Goal: Navigation & Orientation: Find specific page/section

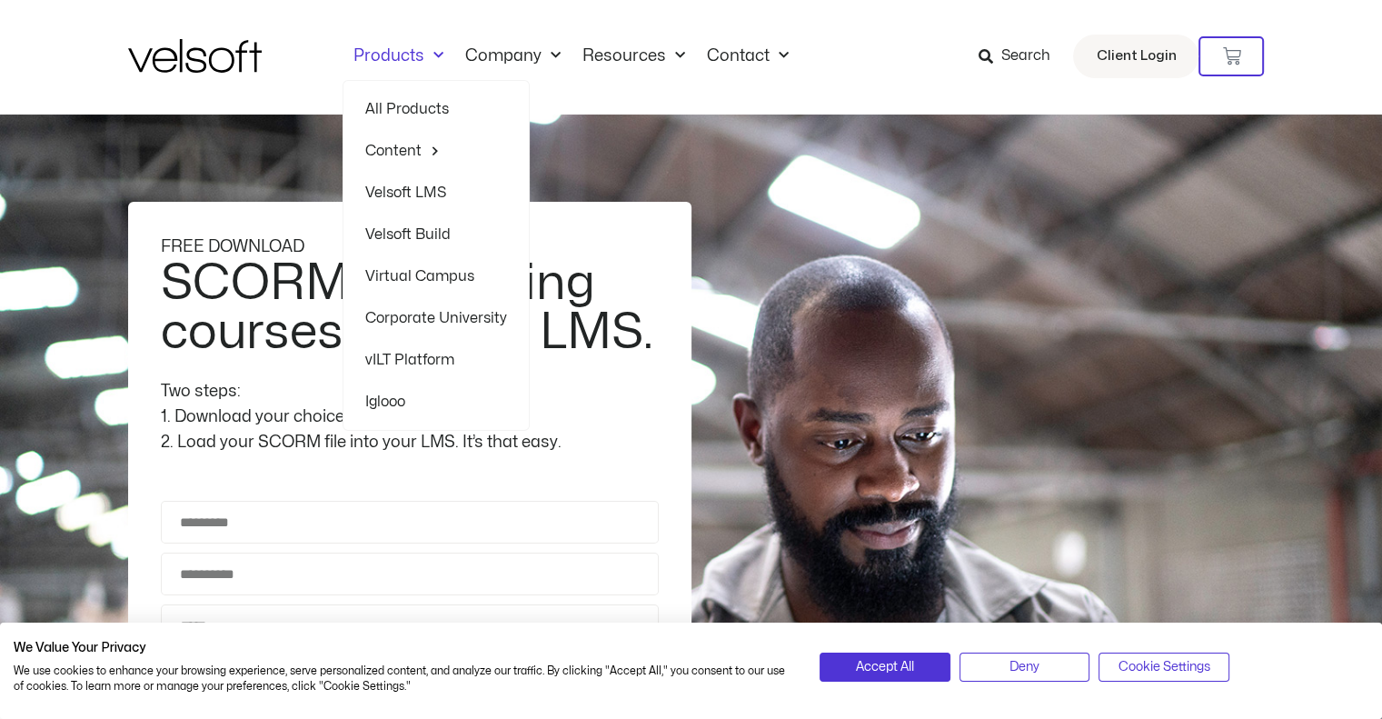
click at [434, 54] on span "Menu" at bounding box center [433, 56] width 19 height 30
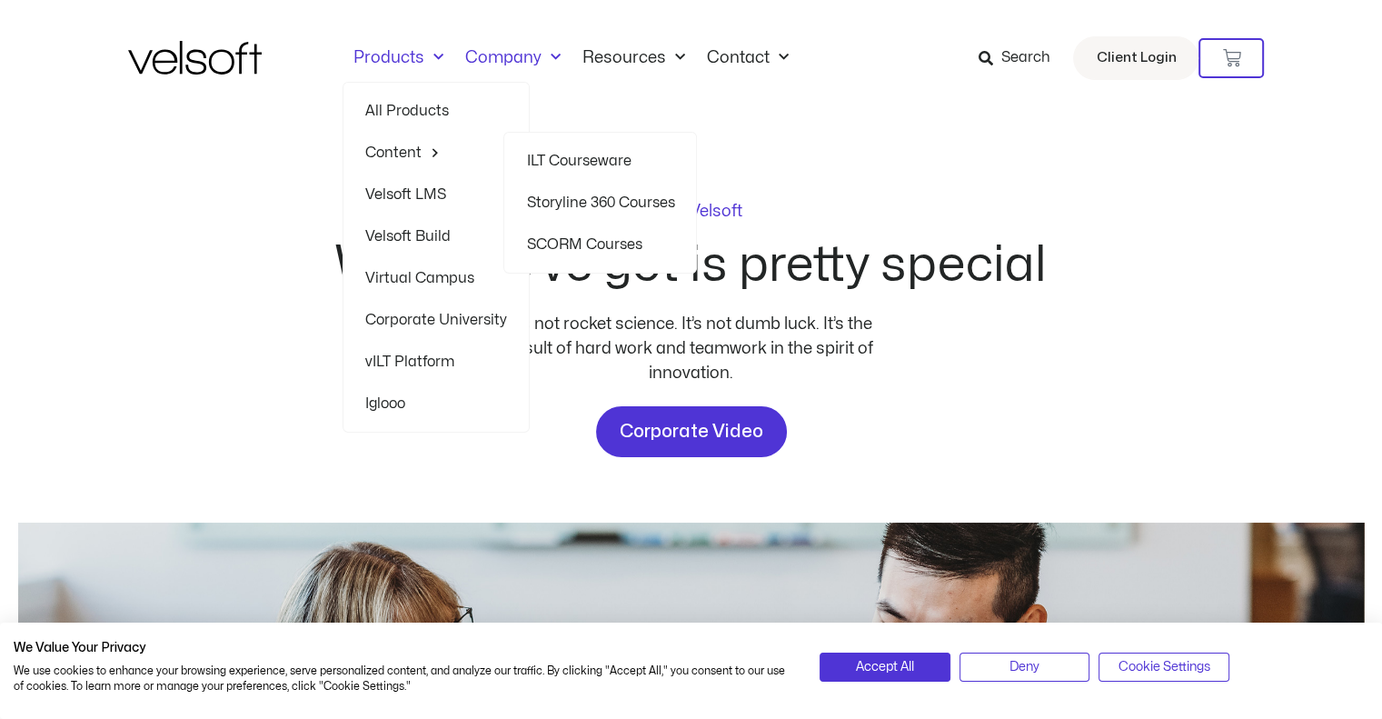
click at [596, 246] on link "SCORM Courses" at bounding box center [600, 245] width 148 height 42
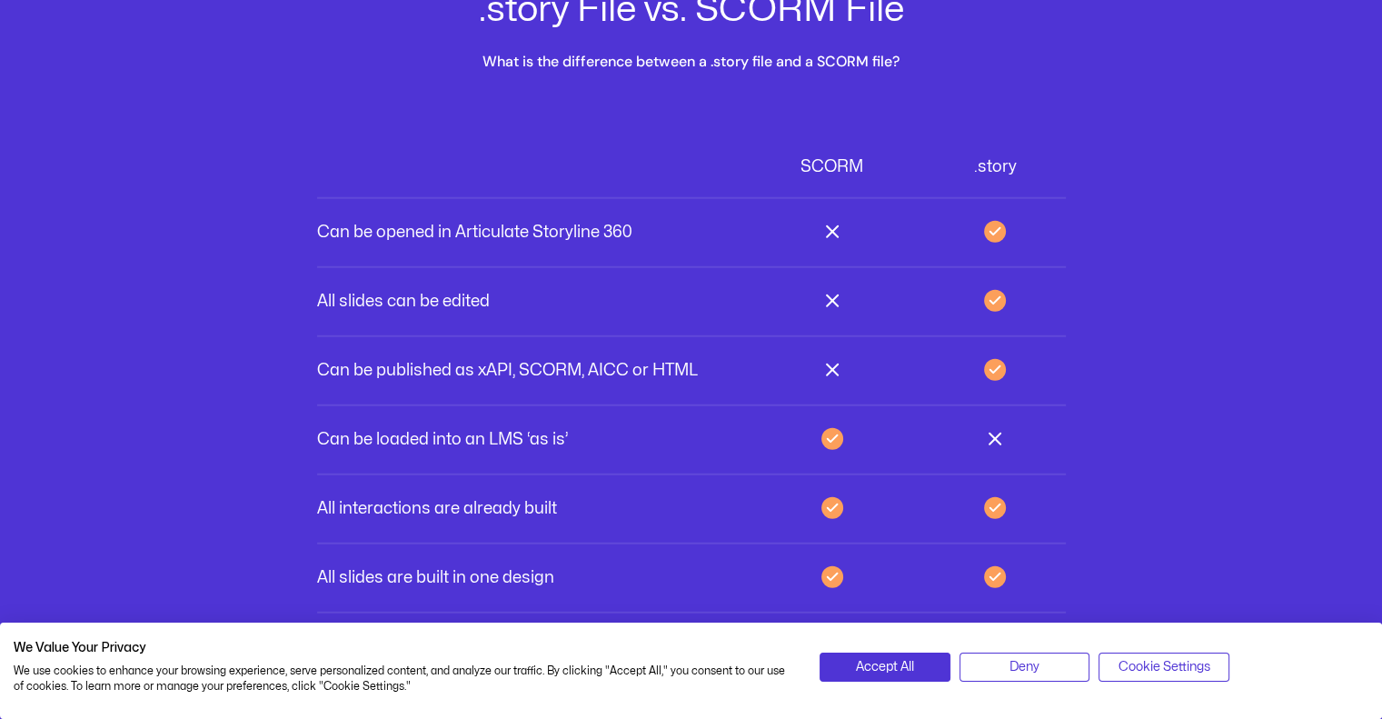
scroll to position [5137, 0]
